Goal: Task Accomplishment & Management: Manage account settings

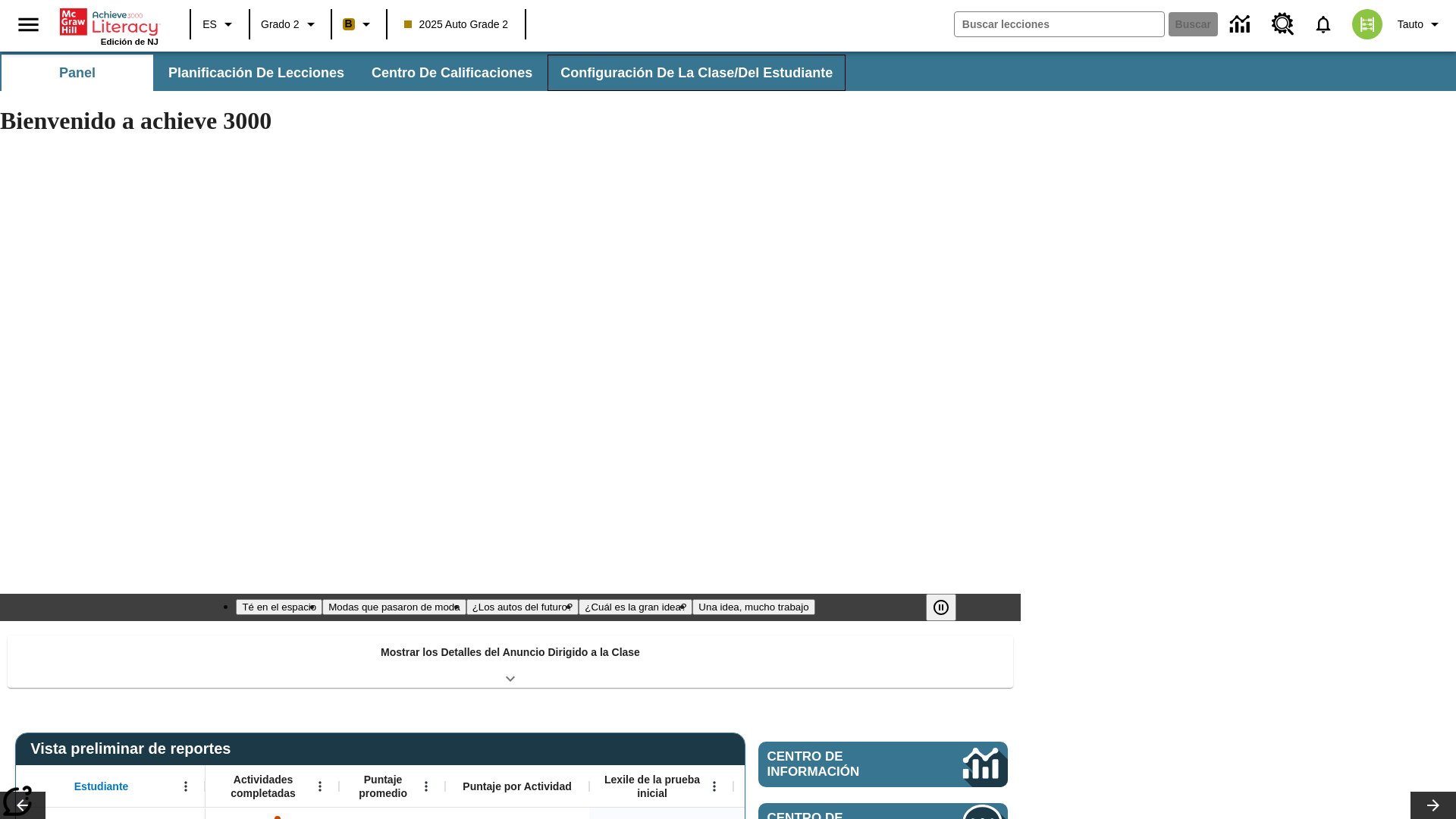
click at [686, 73] on span "Configuración de la clase/del estudiante" at bounding box center [696, 74] width 272 height 18
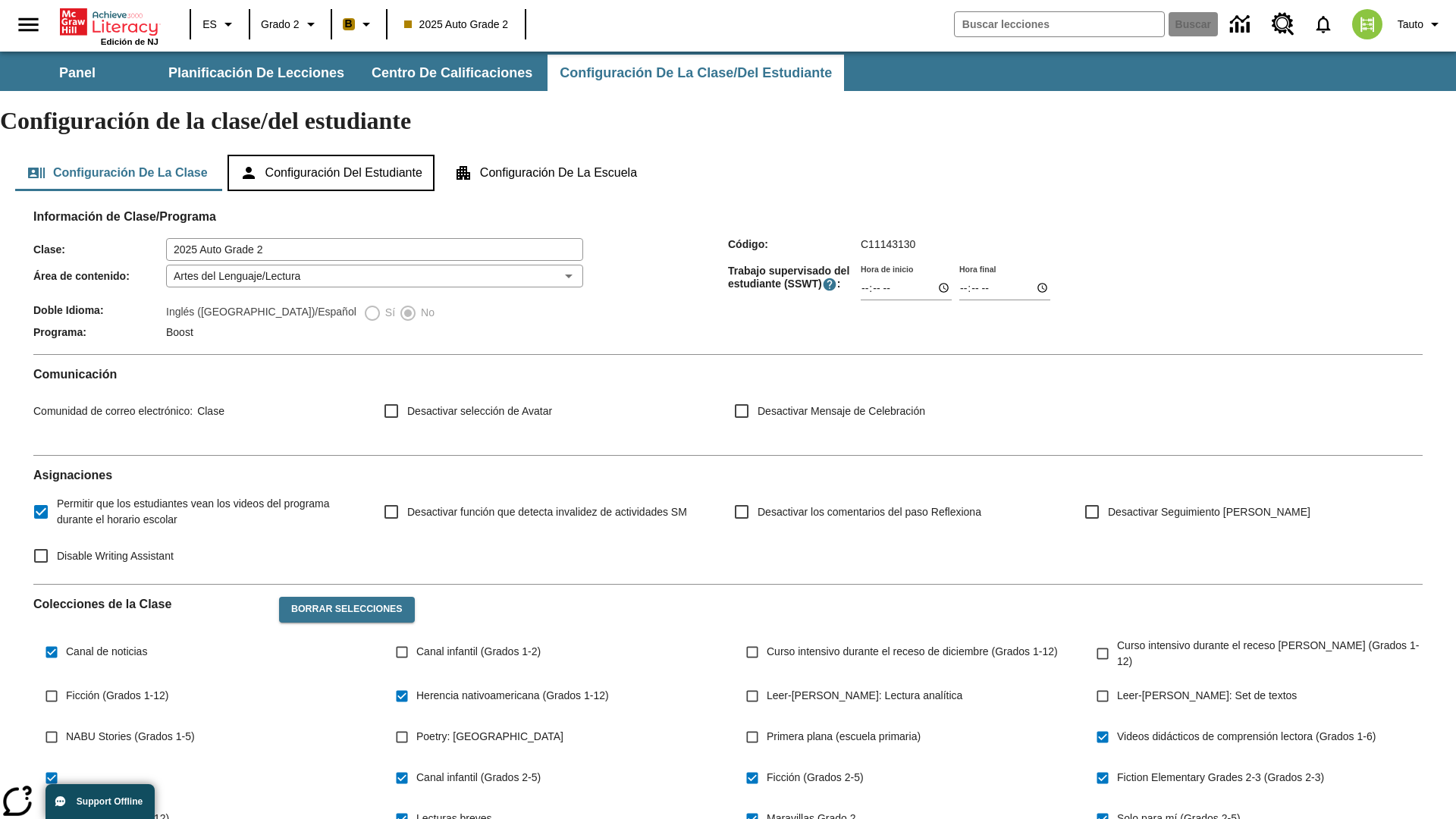
click at [338, 154] on button "Configuración del estudiante" at bounding box center [330, 172] width 207 height 36
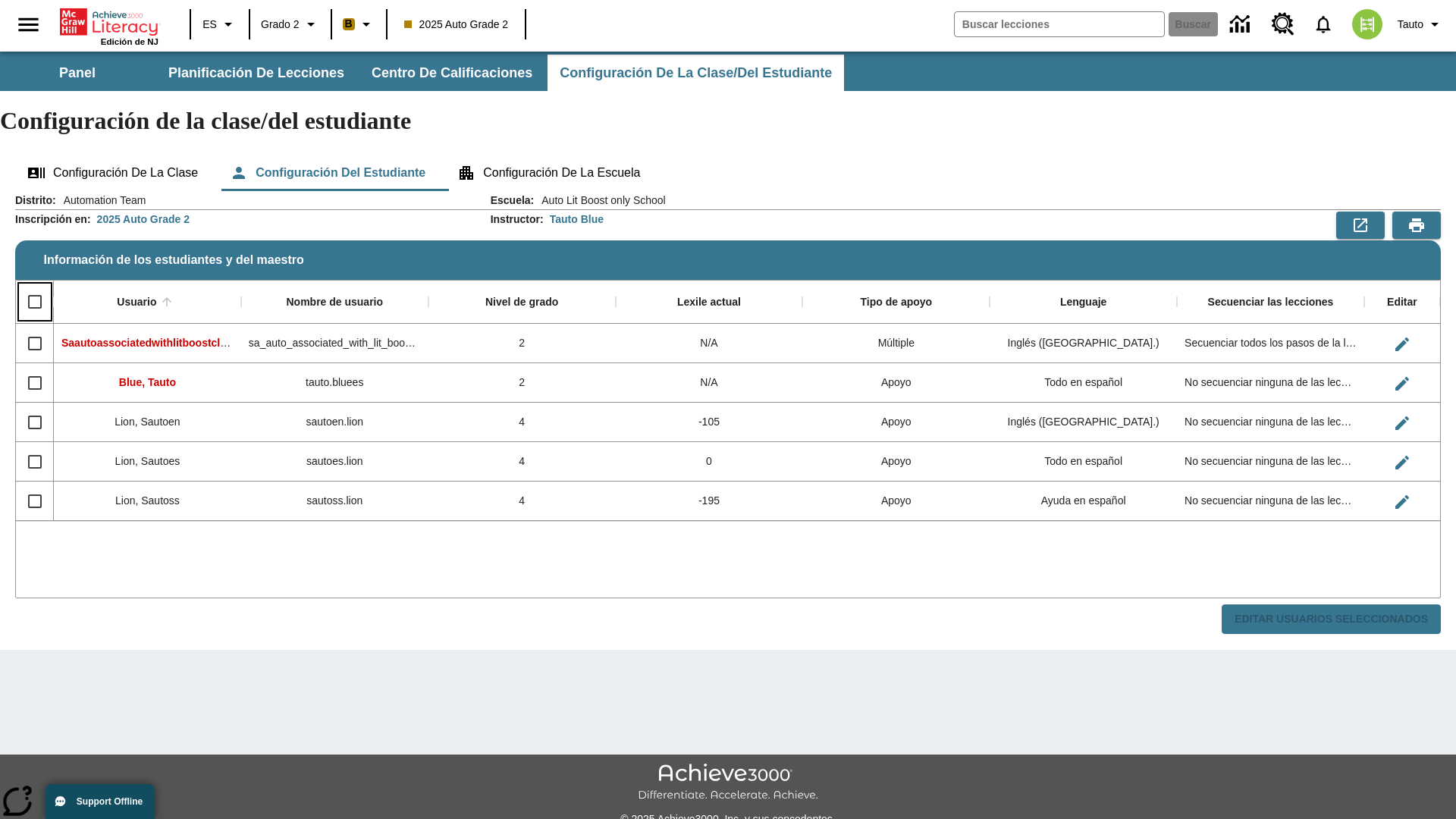
click at [34, 286] on input "Select all rows" at bounding box center [35, 302] width 32 height 32
checkbox input "true"
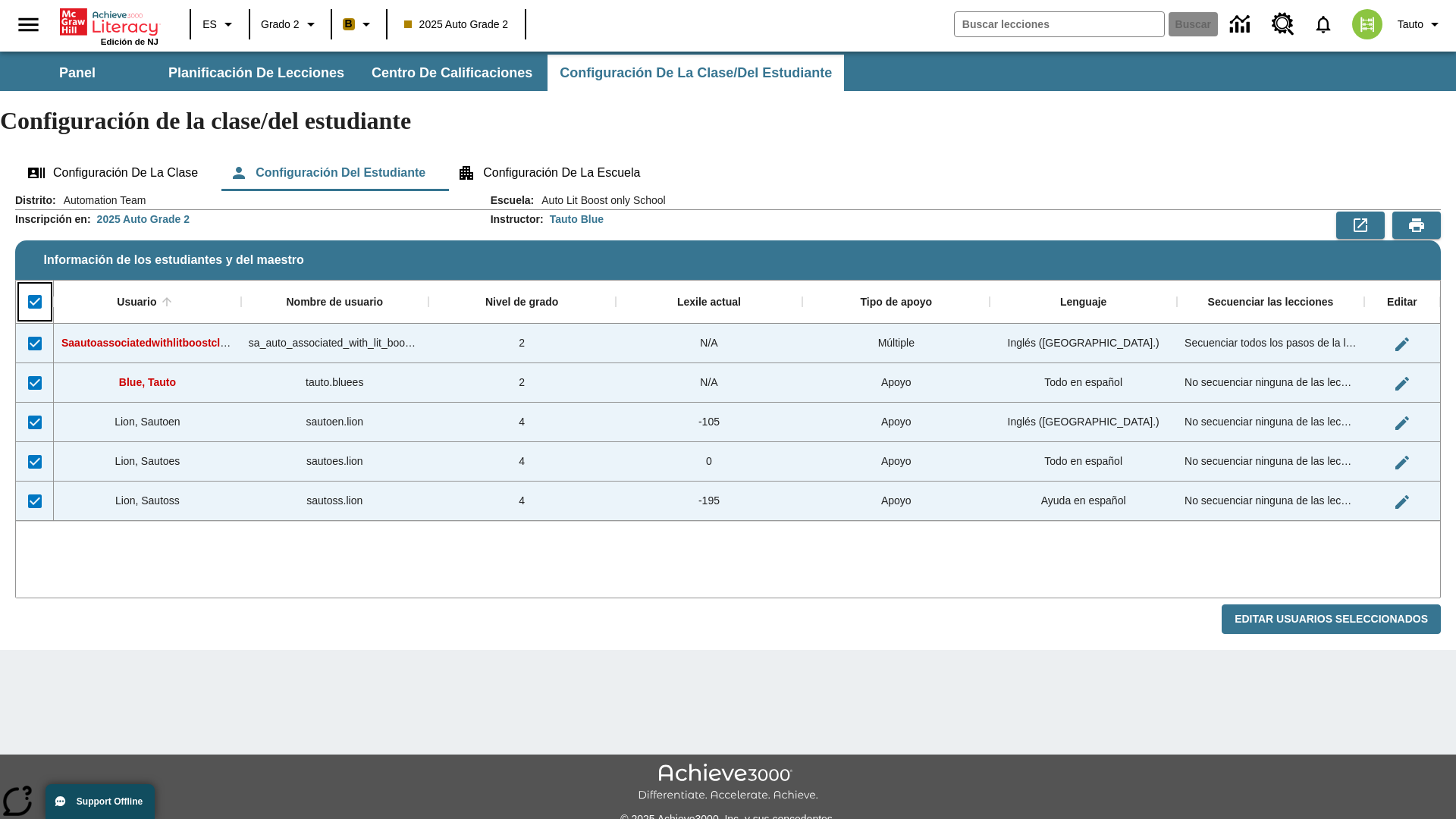
checkbox input "true"
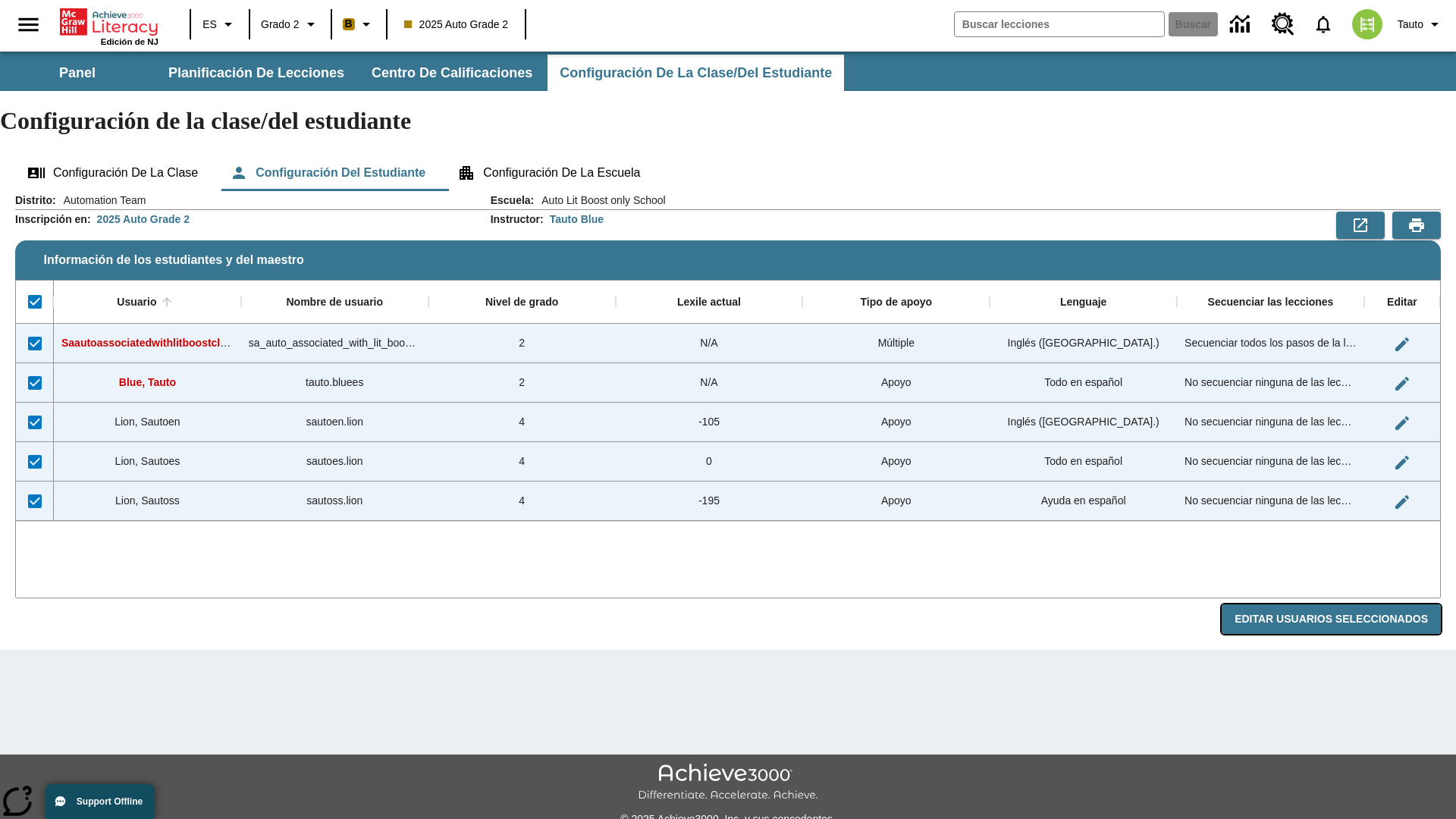
click at [1337, 604] on button "Editar Usuarios Seleccionados" at bounding box center [1331, 618] width 219 height 30
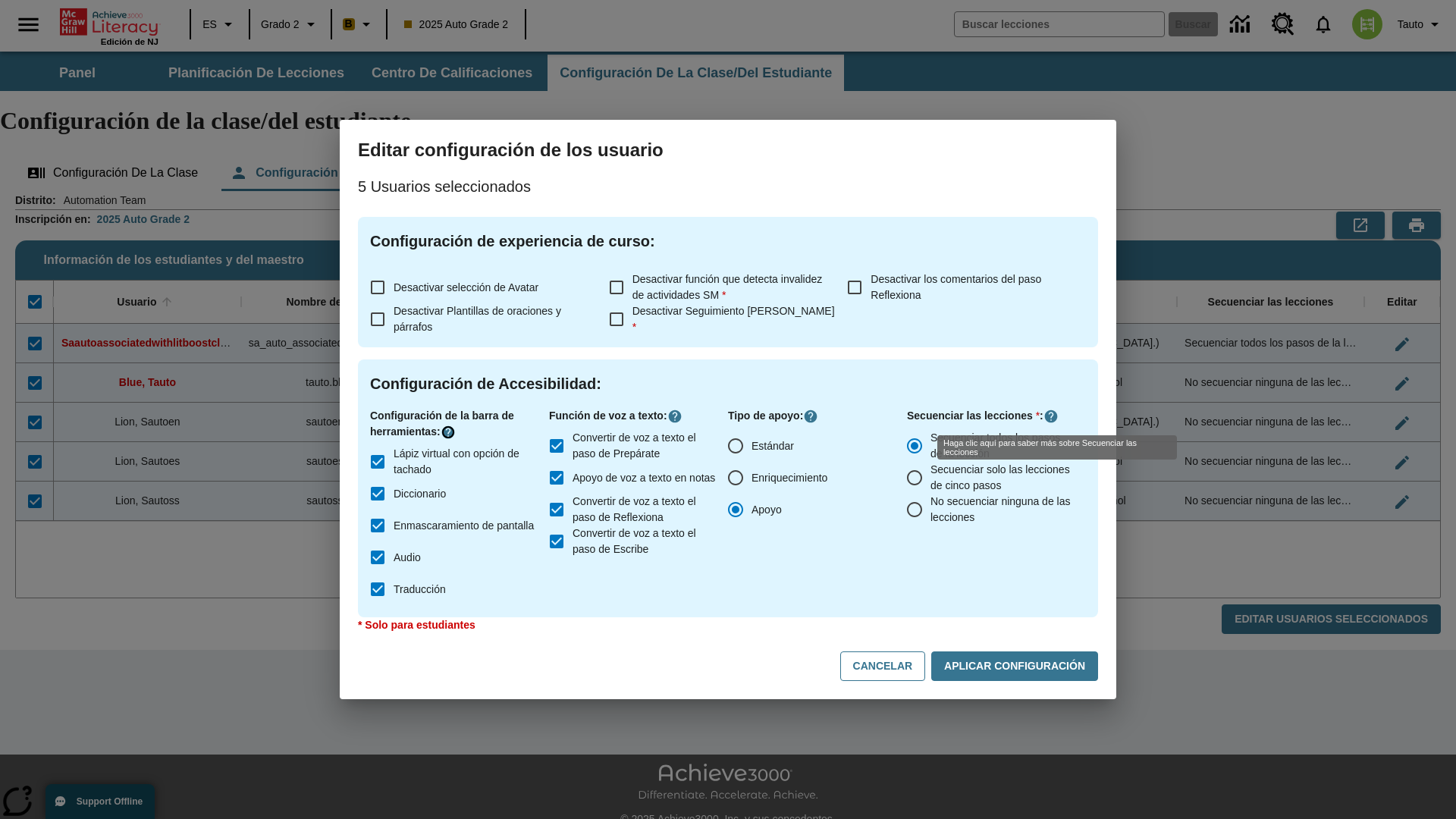
click at [450, 432] on icon "Haga clic aquí para saber más sobre" at bounding box center [448, 432] width 15 height 15
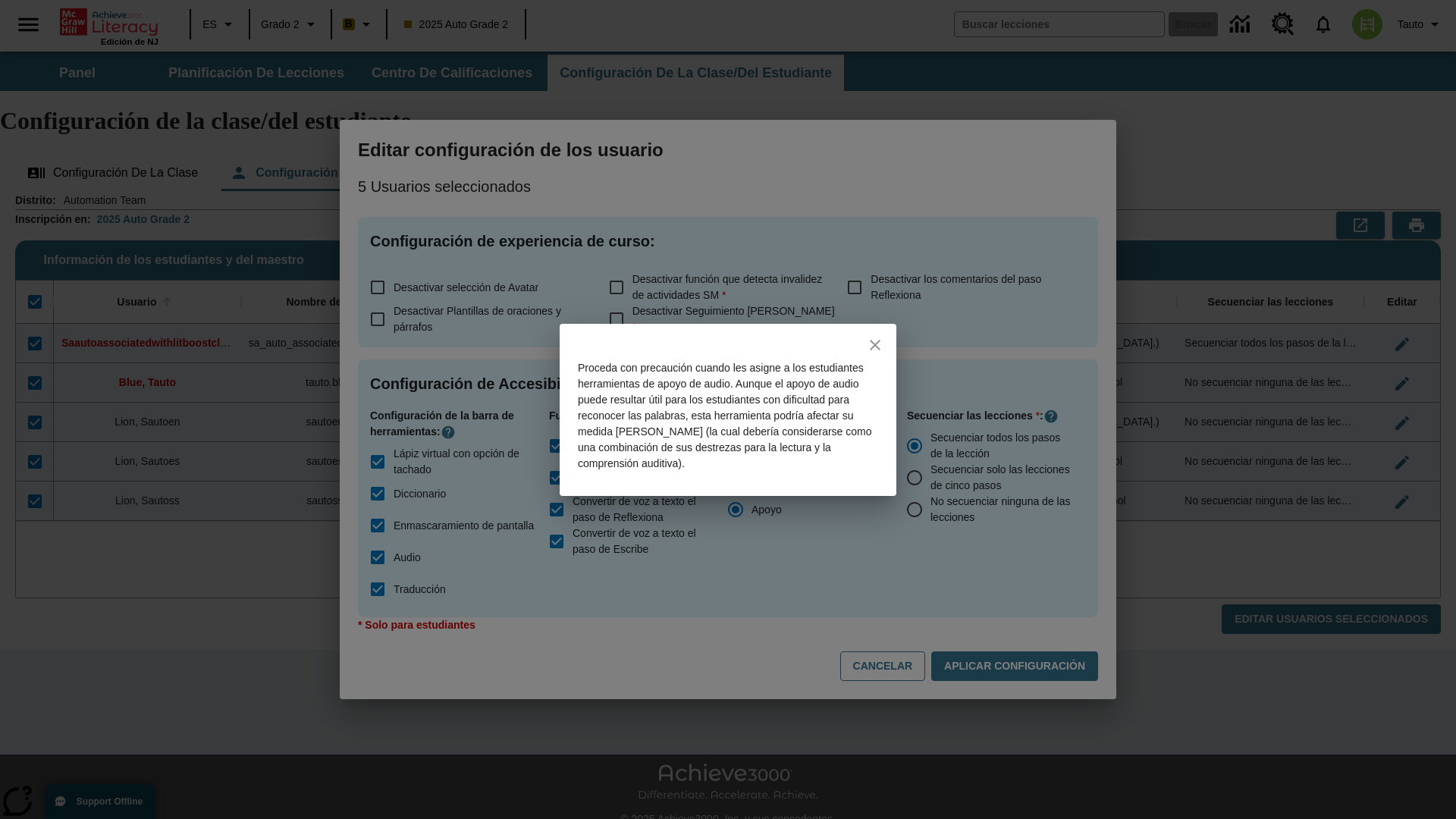
click at [875, 344] on icon "close" at bounding box center [874, 345] width 10 height 10
